Goal: Information Seeking & Learning: Check status

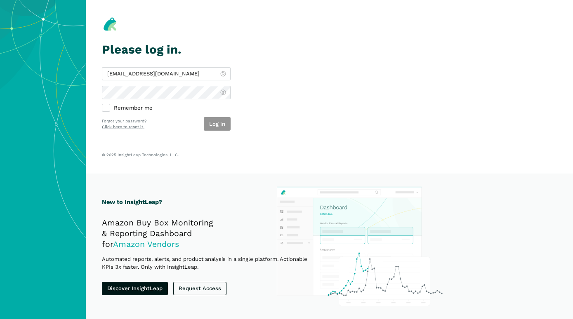
type input "[EMAIL_ADDRESS][DOMAIN_NAME]"
click at [227, 125] on button "Log in" at bounding box center [217, 124] width 27 height 14
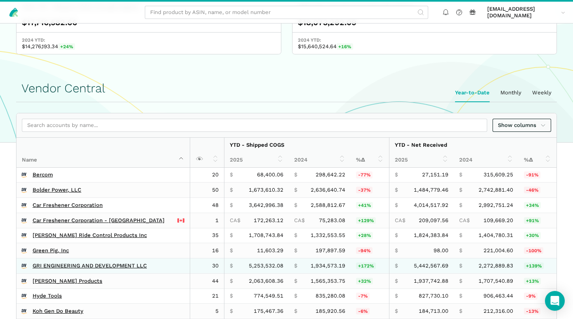
scroll to position [134, 0]
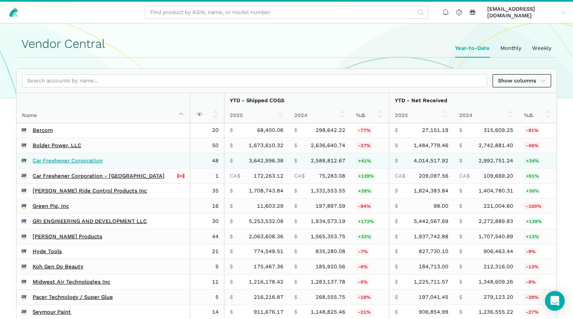
click at [82, 163] on link "Car Freshener Corporation" at bounding box center [68, 160] width 70 height 7
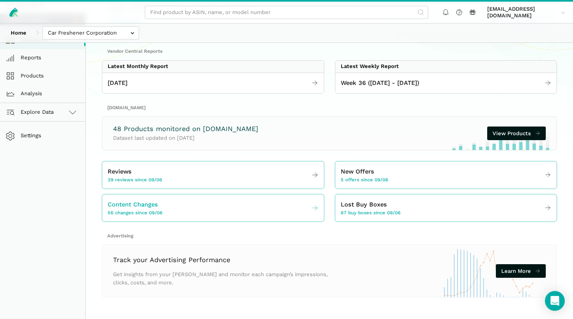
scroll to position [59, 0]
click at [125, 81] on span "[DATE]" at bounding box center [118, 82] width 20 height 9
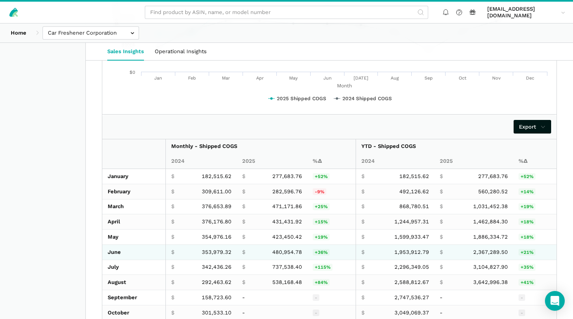
scroll to position [1380, 0]
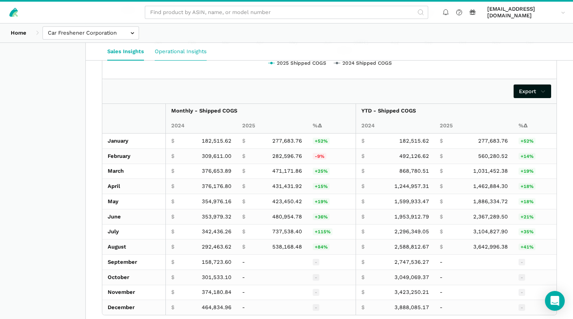
click at [176, 53] on link "Operational Insights" at bounding box center [180, 51] width 63 height 17
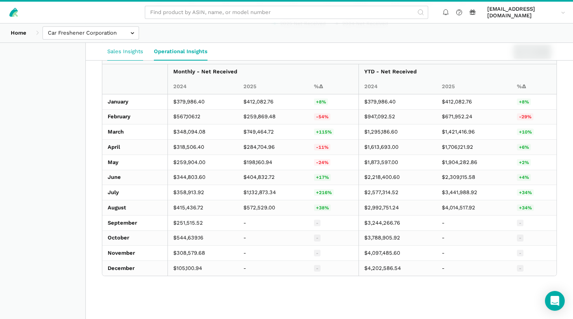
click at [120, 53] on link "Sales Insights" at bounding box center [125, 51] width 47 height 17
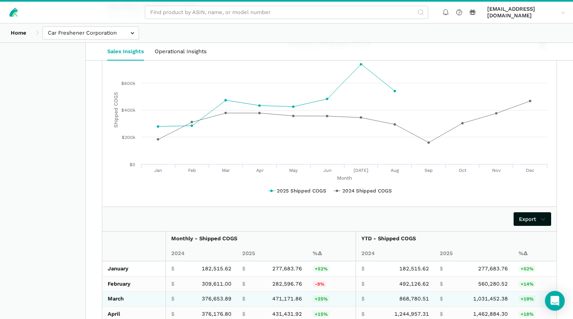
scroll to position [1209, 0]
